Goal: Find specific page/section: Find specific page/section

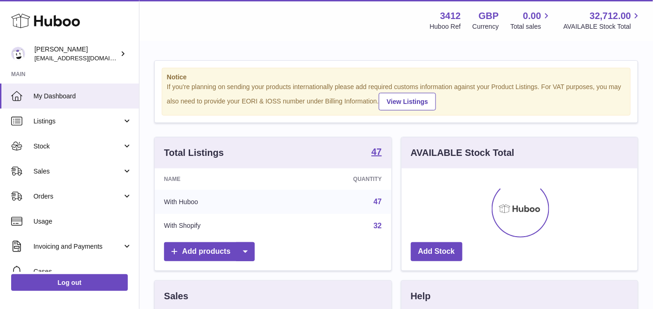
scroll to position [144, 237]
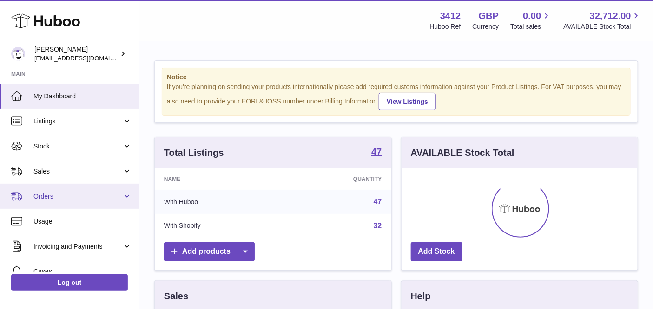
click at [80, 198] on span "Orders" at bounding box center [77, 196] width 89 height 9
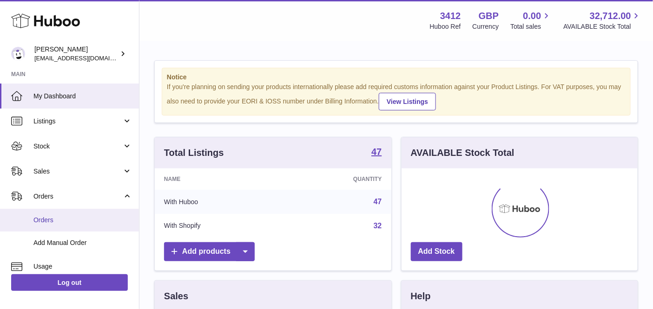
click at [72, 219] on span "Orders" at bounding box center [82, 220] width 98 height 9
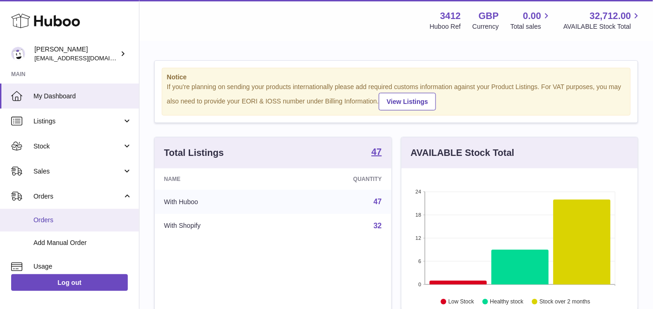
scroll to position [464389, 464298]
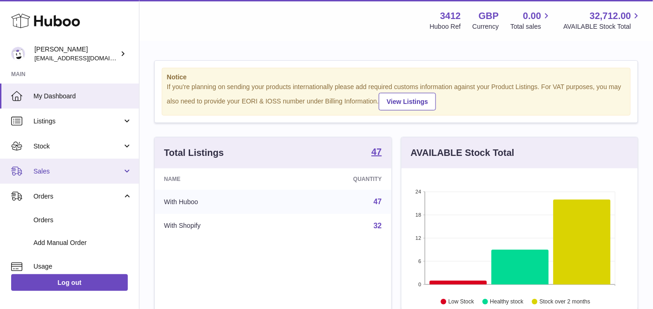
click at [58, 165] on link "Sales" at bounding box center [69, 171] width 139 height 25
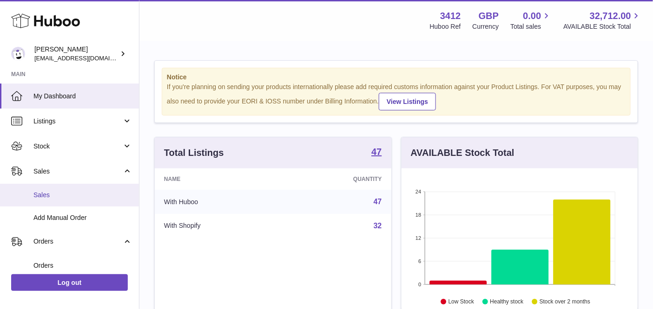
click at [58, 194] on span "Sales" at bounding box center [82, 195] width 98 height 9
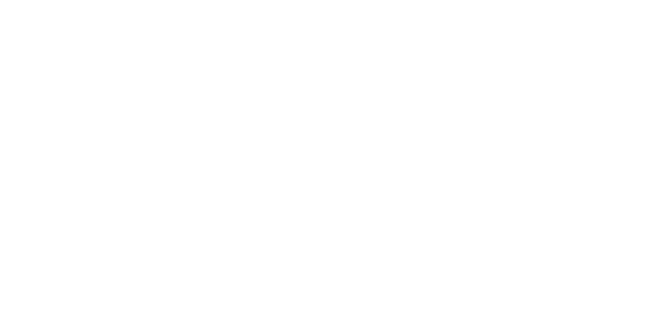
click at [77, 0] on html at bounding box center [326, 0] width 653 height 0
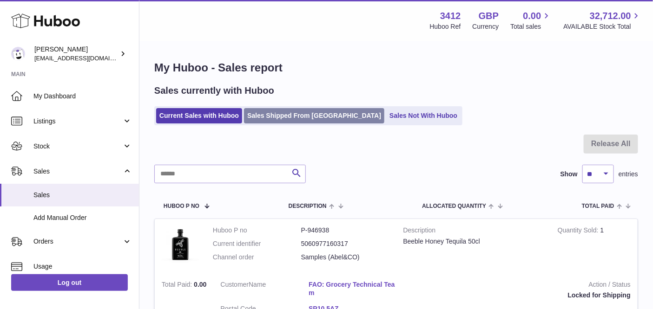
click at [296, 116] on link "Sales Shipped From [GEOGRAPHIC_DATA]" at bounding box center [314, 115] width 140 height 15
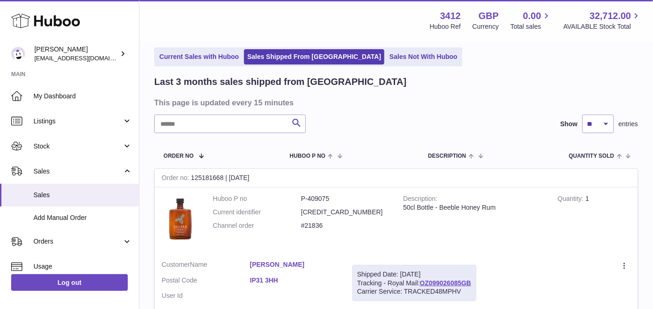
scroll to position [7, 0]
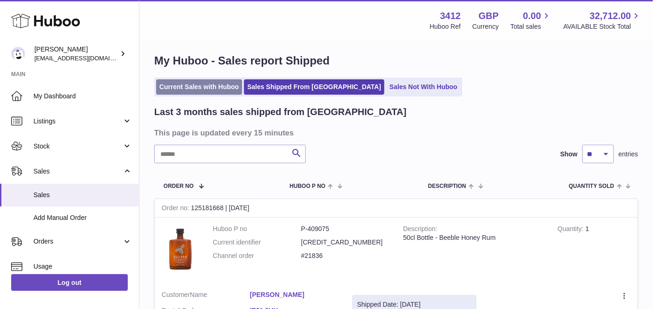
click at [210, 85] on link "Current Sales with Huboo" at bounding box center [199, 86] width 86 height 15
